Goal: Use online tool/utility: Utilize a website feature to perform a specific function

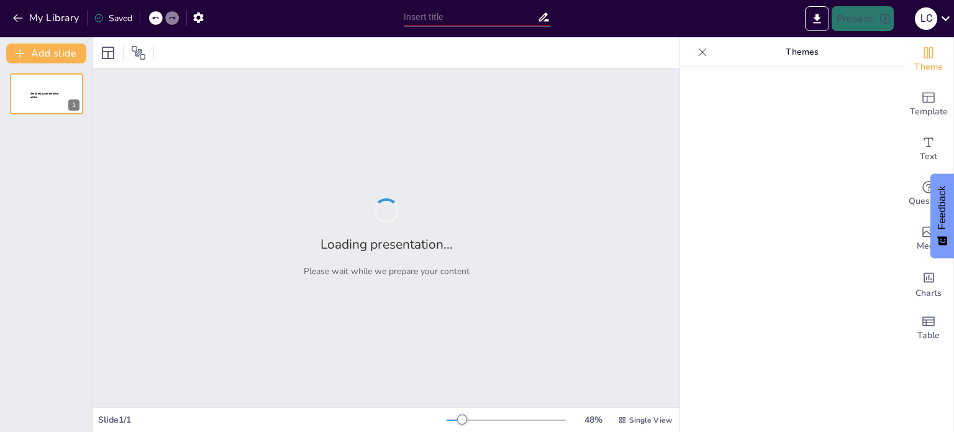
type input "Por su profundidad descriptiva"
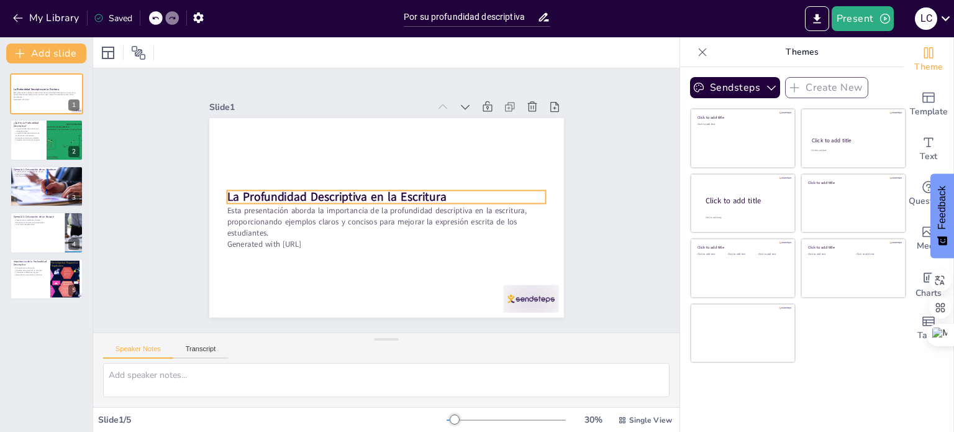
click at [445, 193] on p "La Profundidad Descriptiva en la Escritura" at bounding box center [387, 203] width 309 height 114
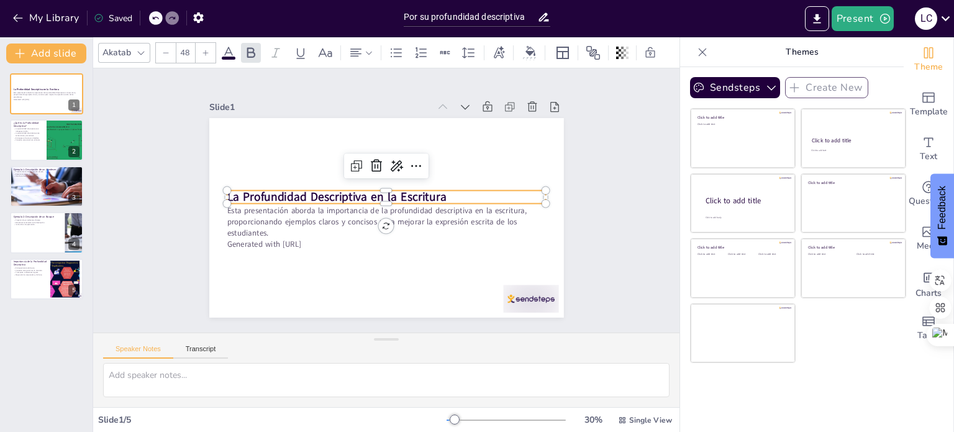
click at [439, 193] on p "La Profundidad Descriptiva en la Escritura" at bounding box center [383, 198] width 225 height 248
click at [439, 193] on p "La Profundidad Descriptiva en la Escritura" at bounding box center [384, 202] width 226 height 248
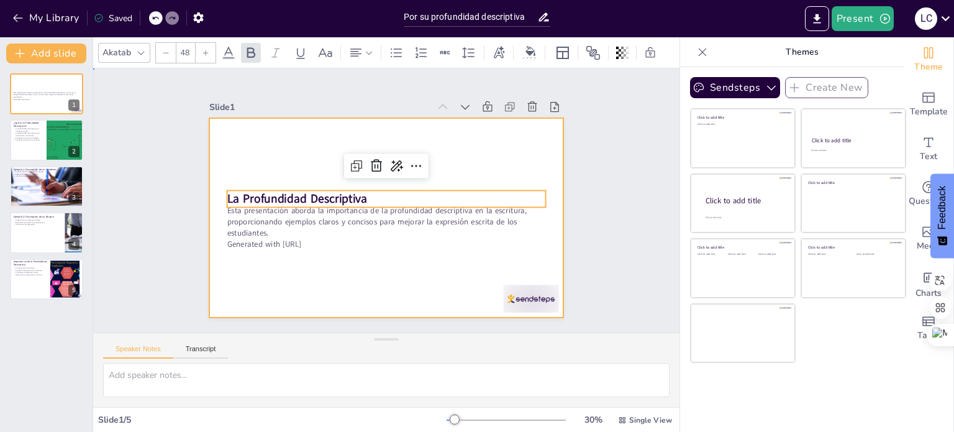
click at [444, 257] on div at bounding box center [402, 193] width 327 height 405
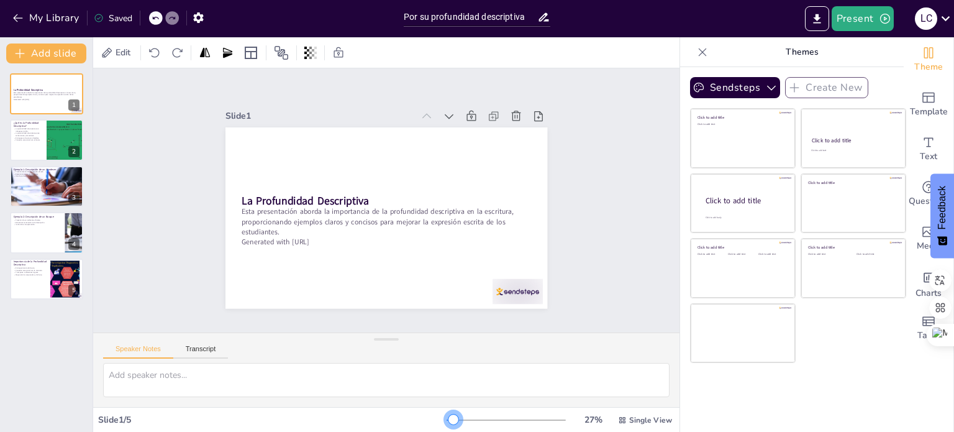
click at [446, 410] on div "27 % Single View" at bounding box center [560, 420] width 228 height 20
click at [292, 169] on icon at bounding box center [284, 177] width 16 height 16
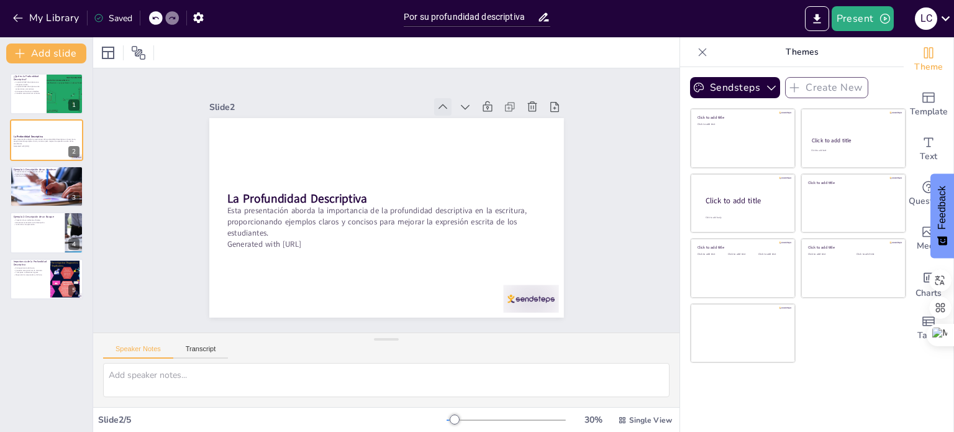
click at [466, 260] on icon at bounding box center [473, 267] width 14 height 14
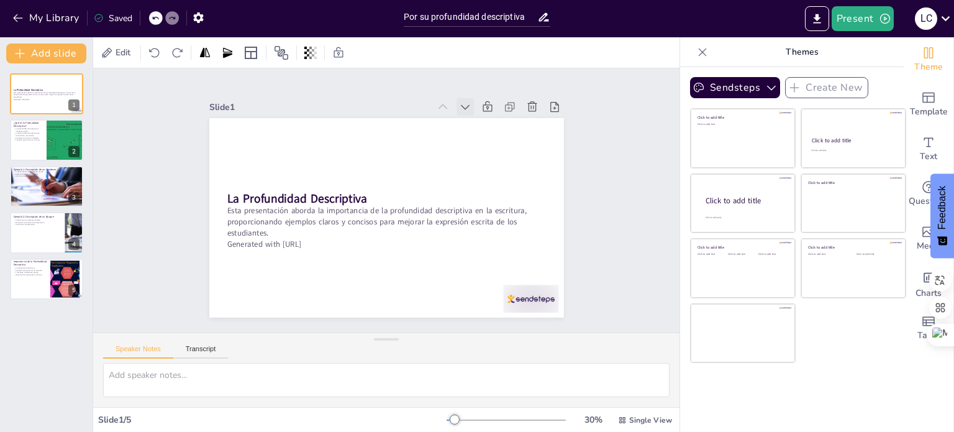
click at [284, 245] on icon at bounding box center [276, 253] width 16 height 16
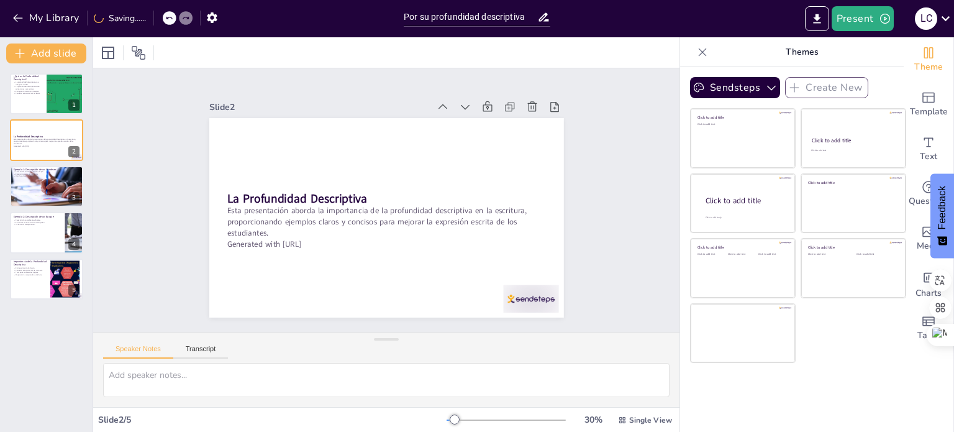
click at [324, 294] on icon at bounding box center [317, 301] width 14 height 14
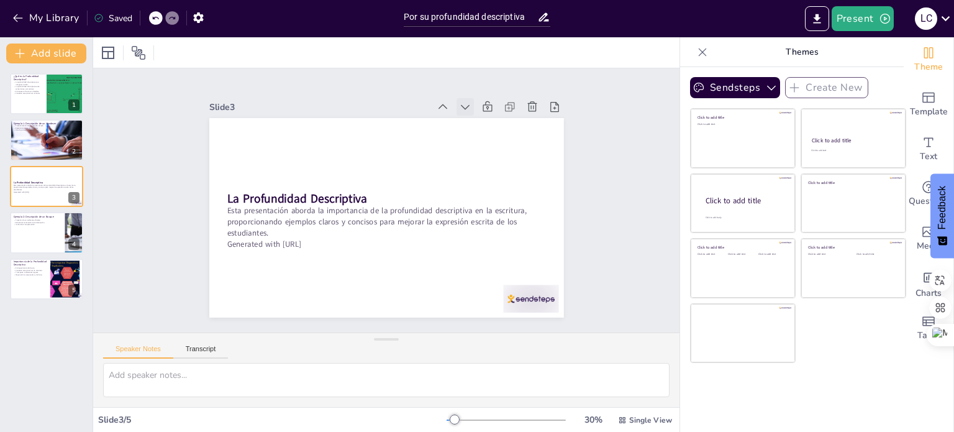
click at [273, 183] on icon at bounding box center [263, 191] width 17 height 17
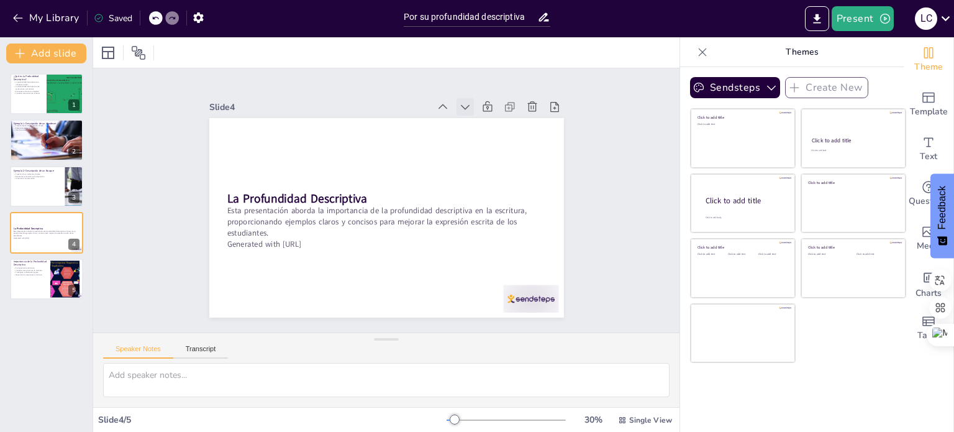
click at [493, 150] on icon at bounding box center [501, 158] width 17 height 17
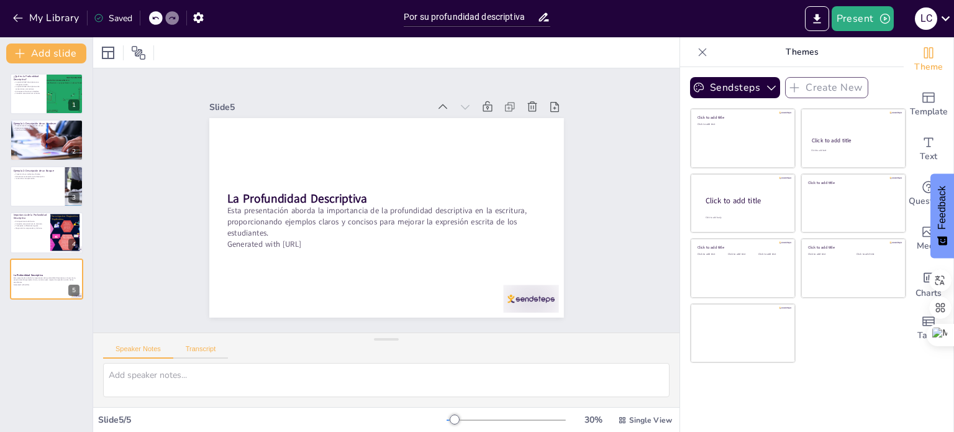
click at [199, 355] on button "Transcript" at bounding box center [200, 352] width 55 height 14
click at [616, 345] on button "Microsoft Mark - English ([GEOGRAPHIC_DATA]) (en-US)" at bounding box center [577, 345] width 124 height 20
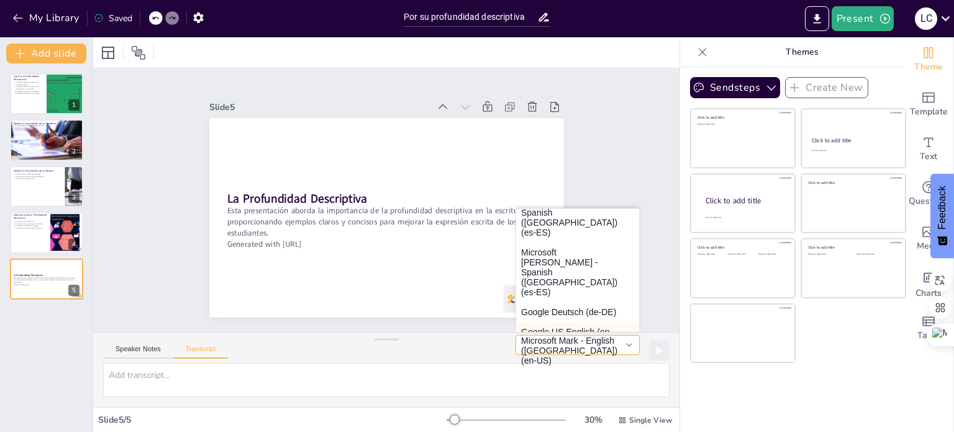
scroll to position [237, 0]
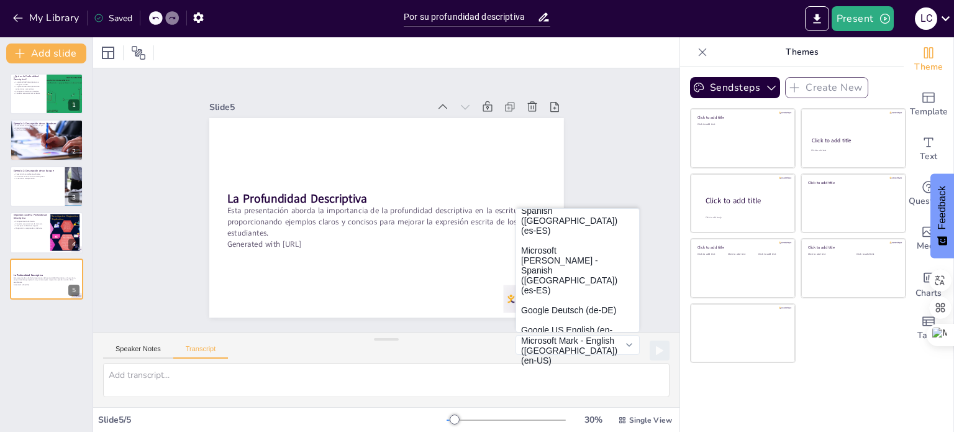
click at [554, 350] on button "Google español (es-ES)" at bounding box center [577, 360] width 123 height 20
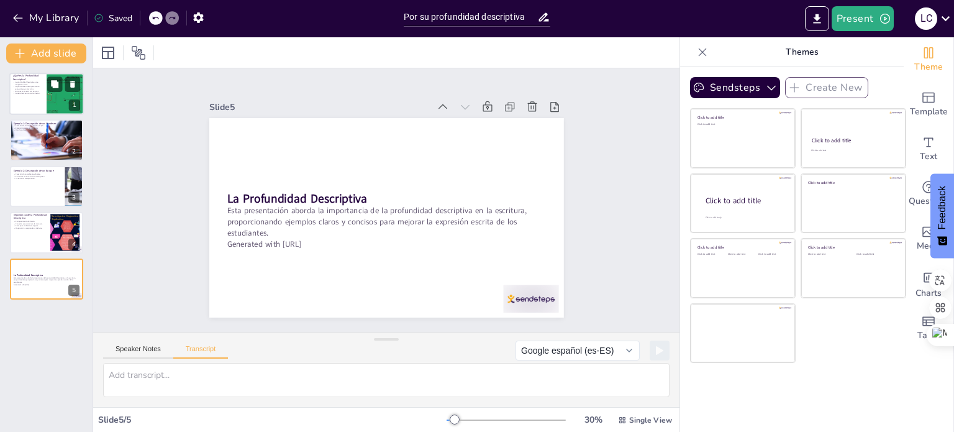
click at [47, 105] on div at bounding box center [65, 94] width 75 height 42
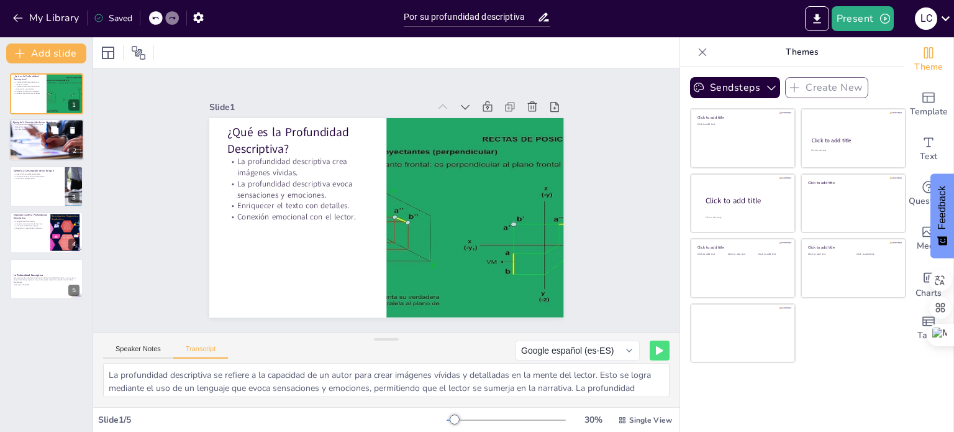
click at [43, 136] on div at bounding box center [46, 140] width 75 height 42
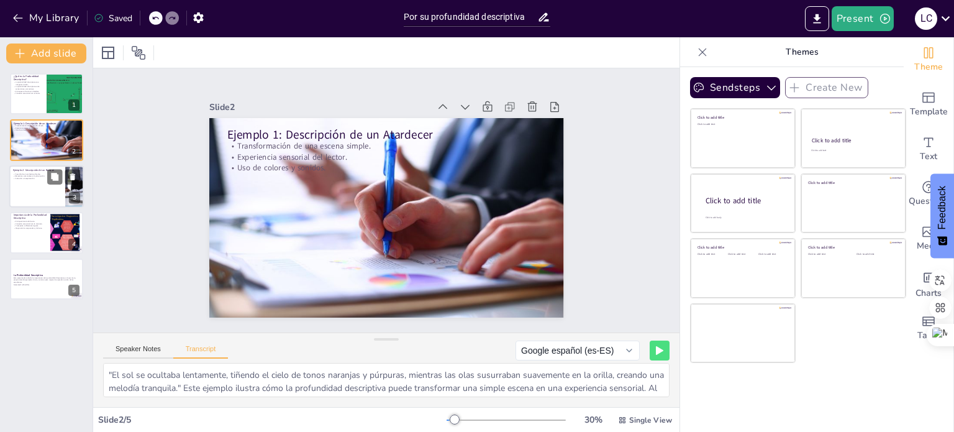
click at [43, 184] on div at bounding box center [46, 186] width 75 height 42
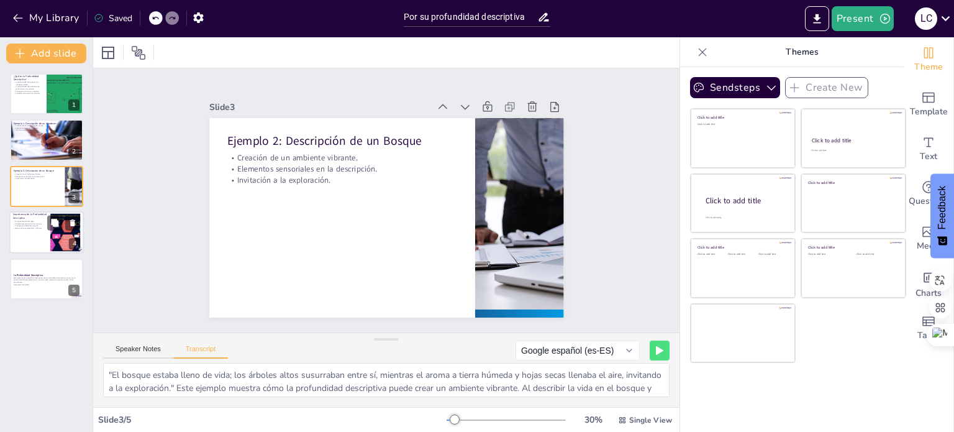
click at [37, 222] on p "Conexión emocional con la narrativa." at bounding box center [30, 223] width 34 height 2
type textarea "La profundidad descriptiva en la escritura no solo enriquece el texto, sino que…"
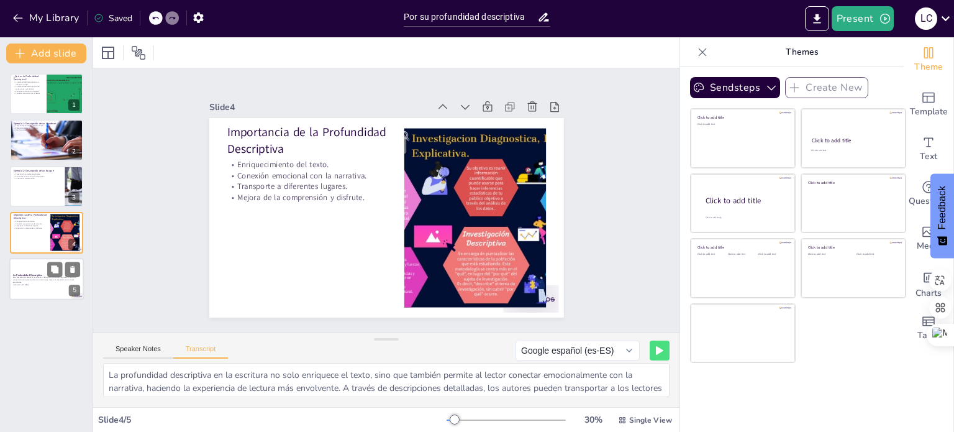
click at [52, 258] on div at bounding box center [46, 279] width 75 height 42
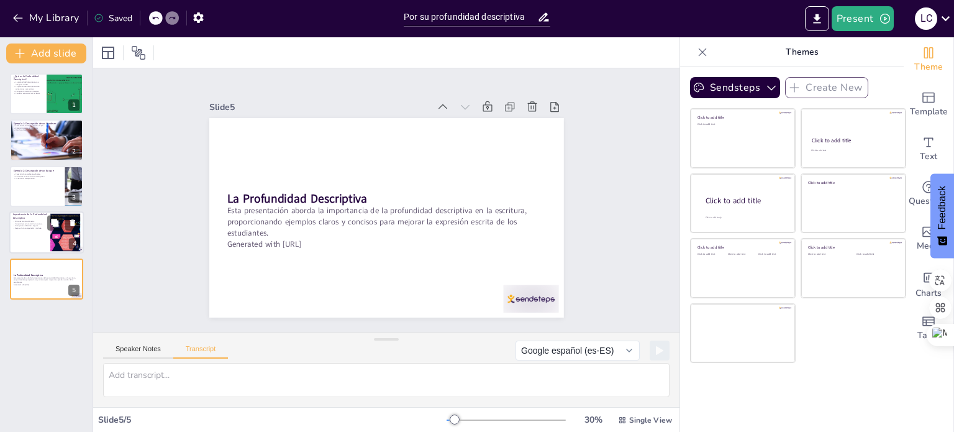
click at [37, 228] on p "Mejora de la comprensión y disfrute." at bounding box center [30, 228] width 34 height 2
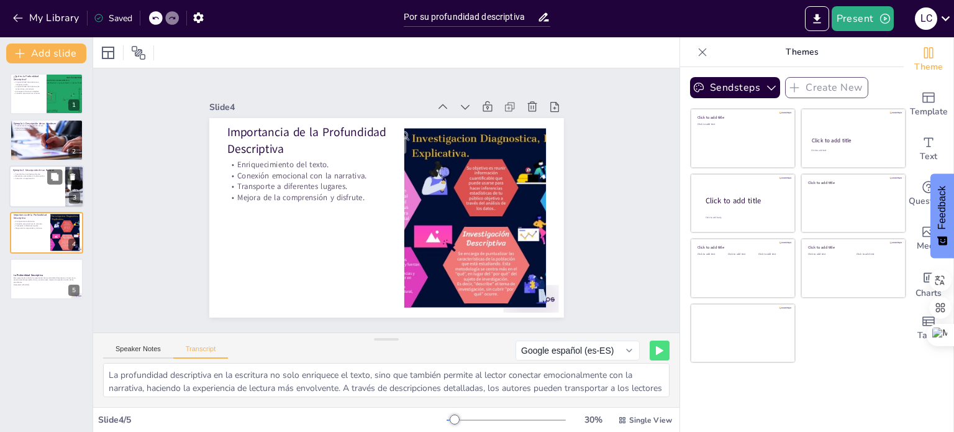
click at [43, 166] on div at bounding box center [46, 186] width 75 height 42
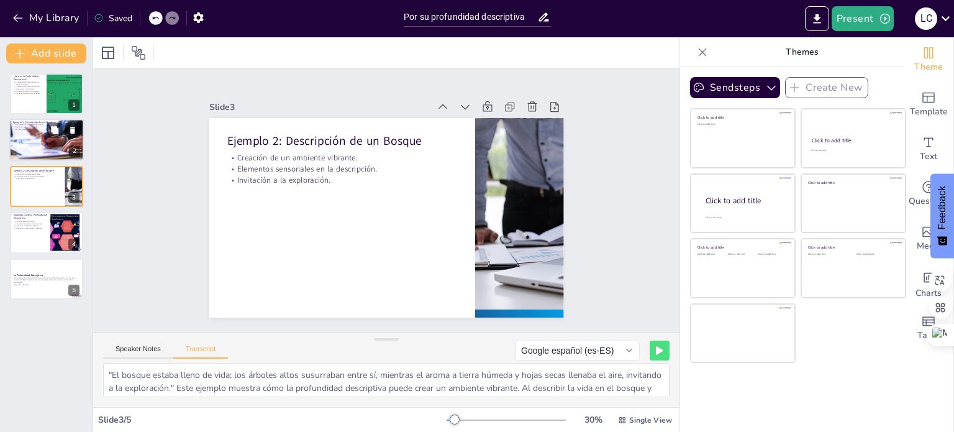
click at [47, 119] on div "Ejemplo 1: Descripción de un Atardecer Transformación de una escena simple. Exp…" at bounding box center [46, 140] width 75 height 42
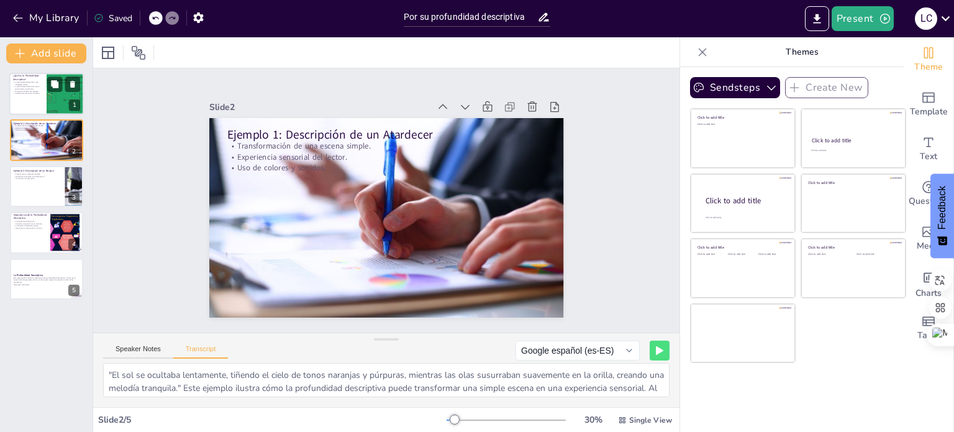
click at [43, 84] on div at bounding box center [46, 94] width 75 height 42
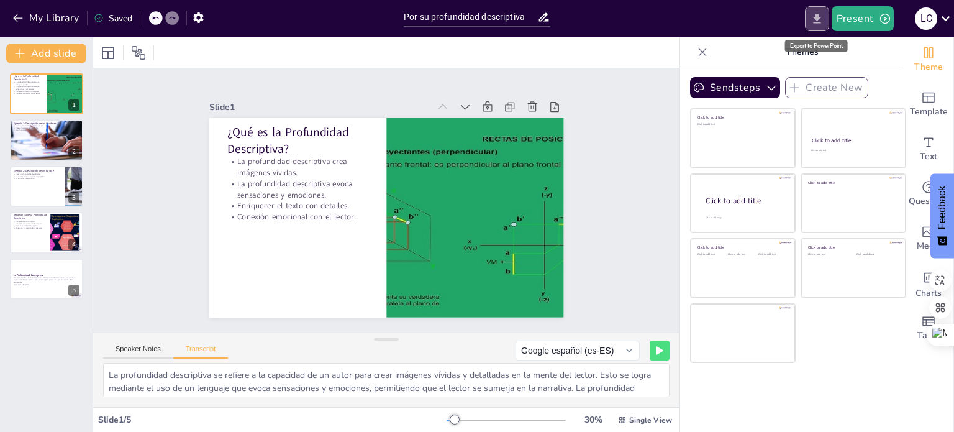
click at [815, 12] on icon "Export to PowerPoint" at bounding box center [816, 18] width 13 height 13
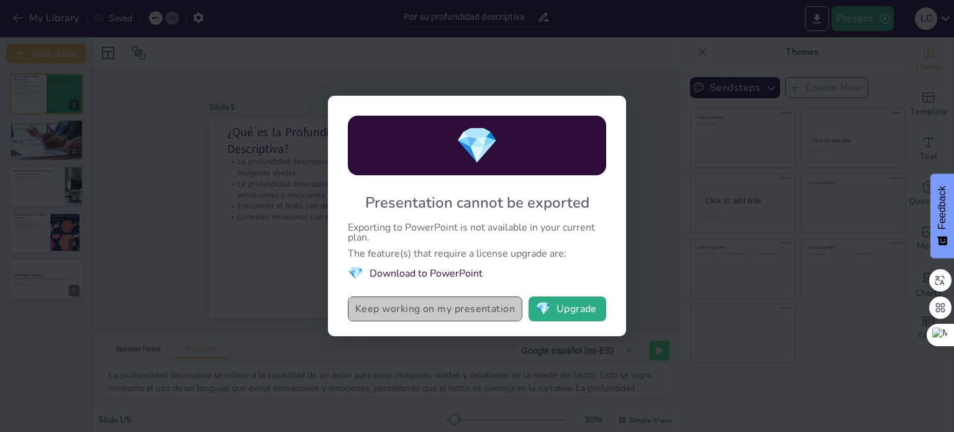
click at [494, 306] on button "Keep working on my presentation" at bounding box center [435, 308] width 174 height 25
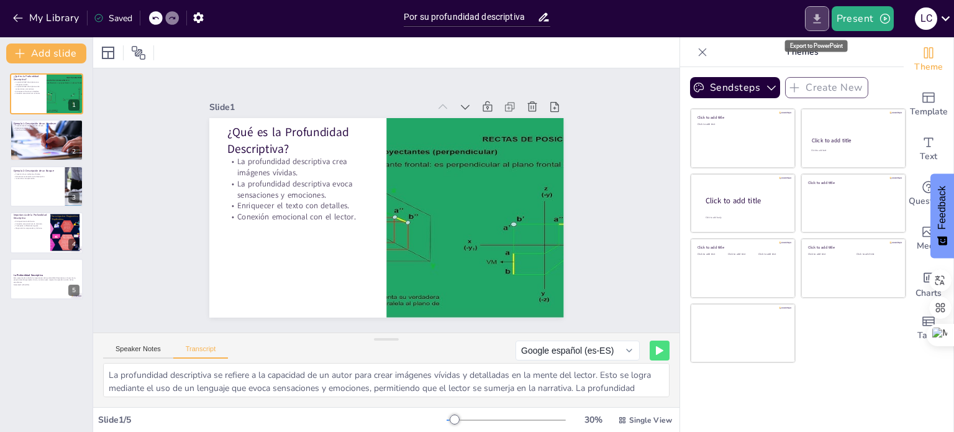
click at [812, 19] on icon "Export to PowerPoint" at bounding box center [816, 18] width 13 height 13
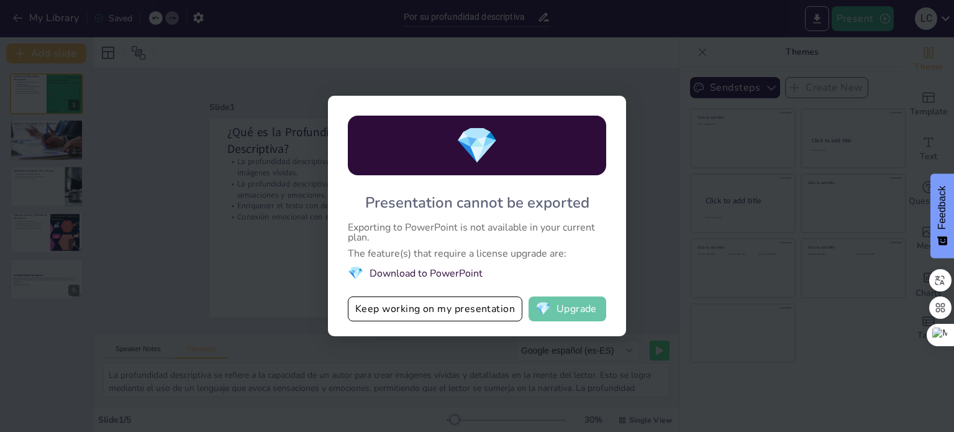
click at [561, 306] on button "💎 Upgrade" at bounding box center [567, 308] width 78 height 25
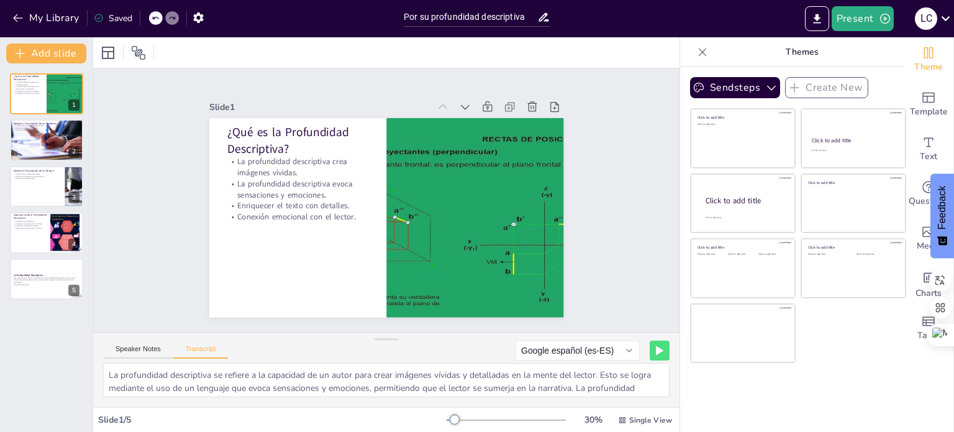
click at [58, 161] on div "¿Qué es la Profundidad Descriptiva? La profundidad descriptiva crea imágenes ví…" at bounding box center [46, 186] width 93 height 226
click at [47, 140] on div at bounding box center [46, 140] width 75 height 42
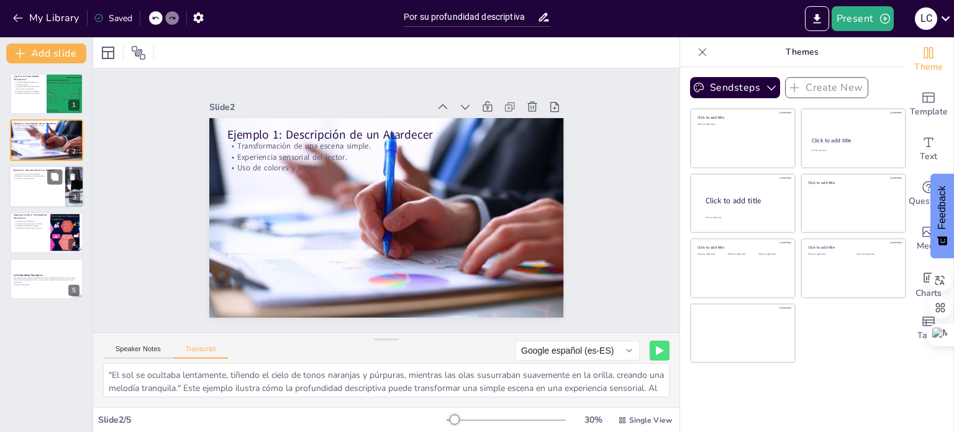
click at [20, 178] on p "Invitación a la exploración." at bounding box center [37, 178] width 48 height 2
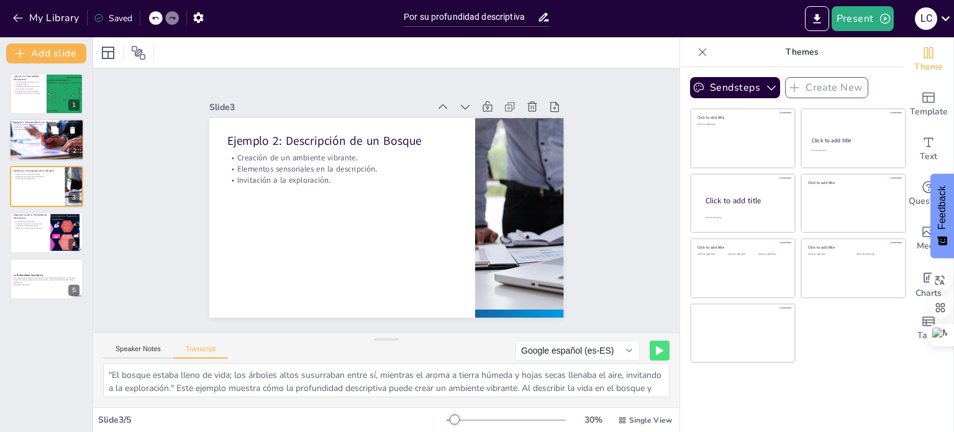
click at [38, 138] on div at bounding box center [46, 140] width 75 height 42
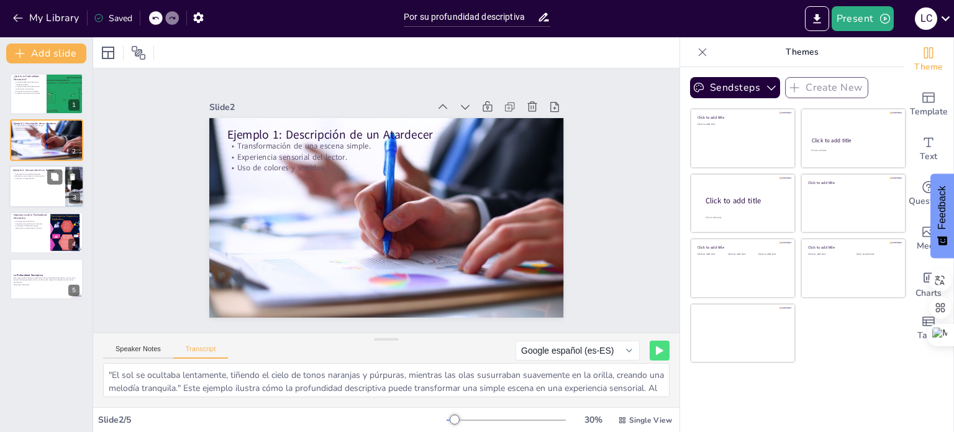
click at [43, 177] on p "Invitación a la exploración." at bounding box center [37, 178] width 48 height 2
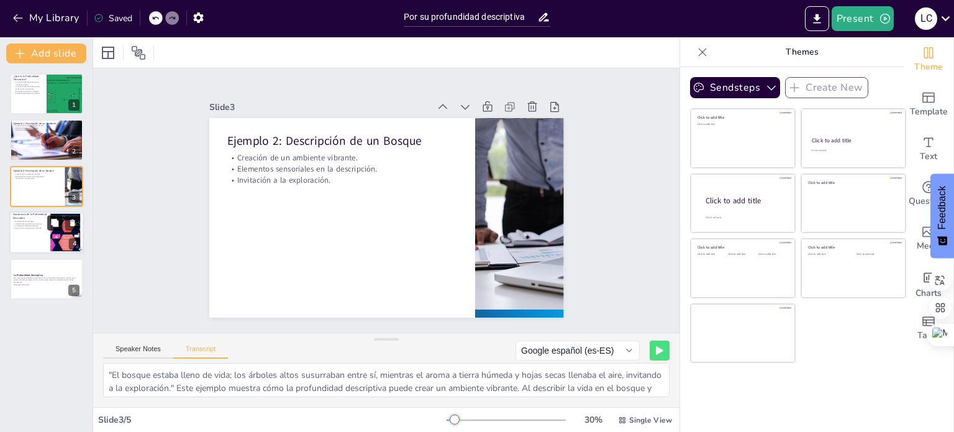
click at [54, 230] on button at bounding box center [54, 222] width 15 height 15
type textarea "La profundidad descriptiva en la escritura no solo enriquece el texto, sino que…"
